Goal: Navigation & Orientation: Find specific page/section

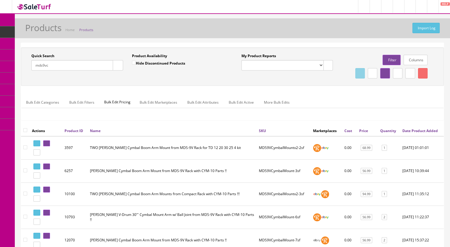
click at [55, 33] on link "Products" at bounding box center [46, 32] width 62 height 12
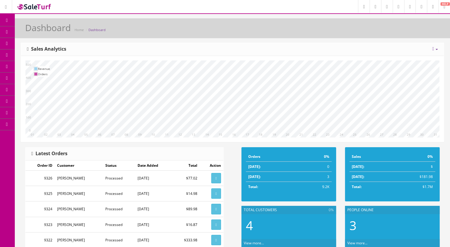
click at [52, 28] on link "Products" at bounding box center [46, 32] width 62 height 12
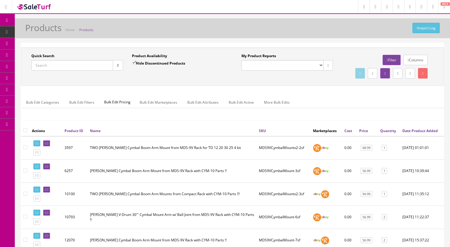
click at [43, 32] on span "Products" at bounding box center [45, 31] width 15 height 5
